Goal: Use online tool/utility

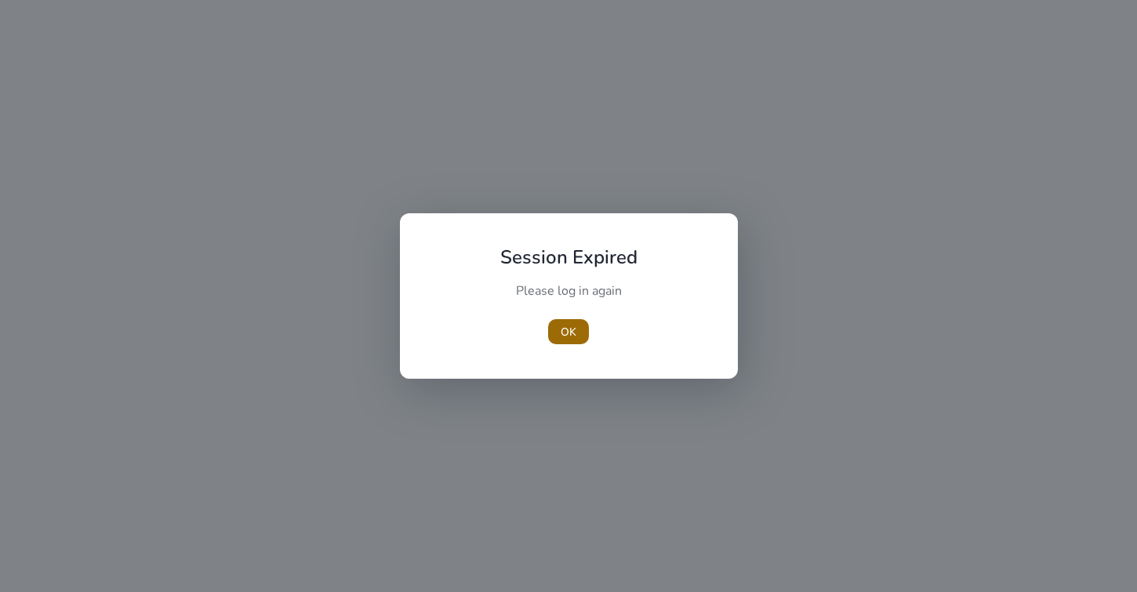
click at [579, 325] on span "button" at bounding box center [568, 332] width 41 height 38
